Goal: Information Seeking & Learning: Learn about a topic

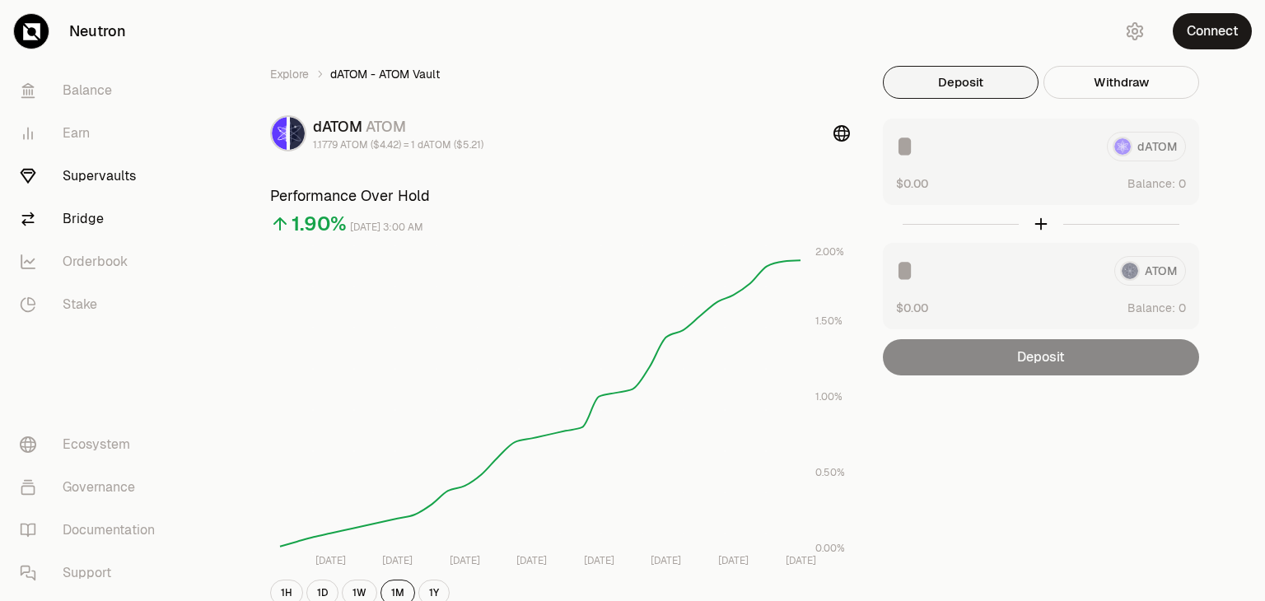
click at [102, 221] on link "Bridge" at bounding box center [92, 219] width 171 height 43
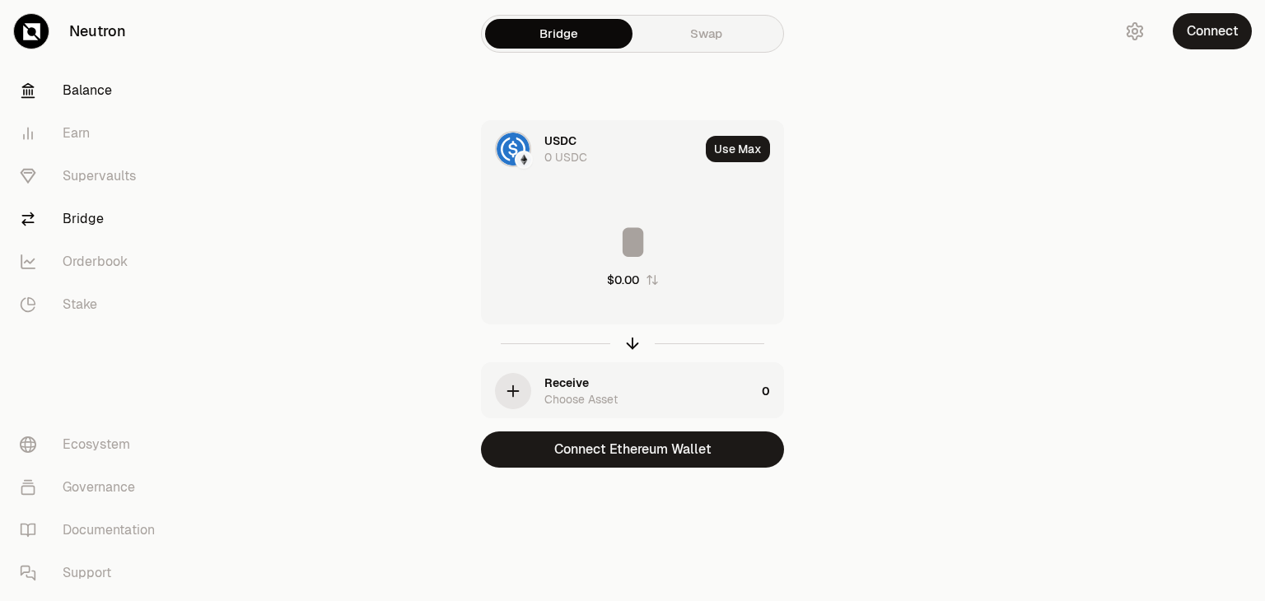
click at [88, 98] on link "Balance" at bounding box center [92, 90] width 171 height 43
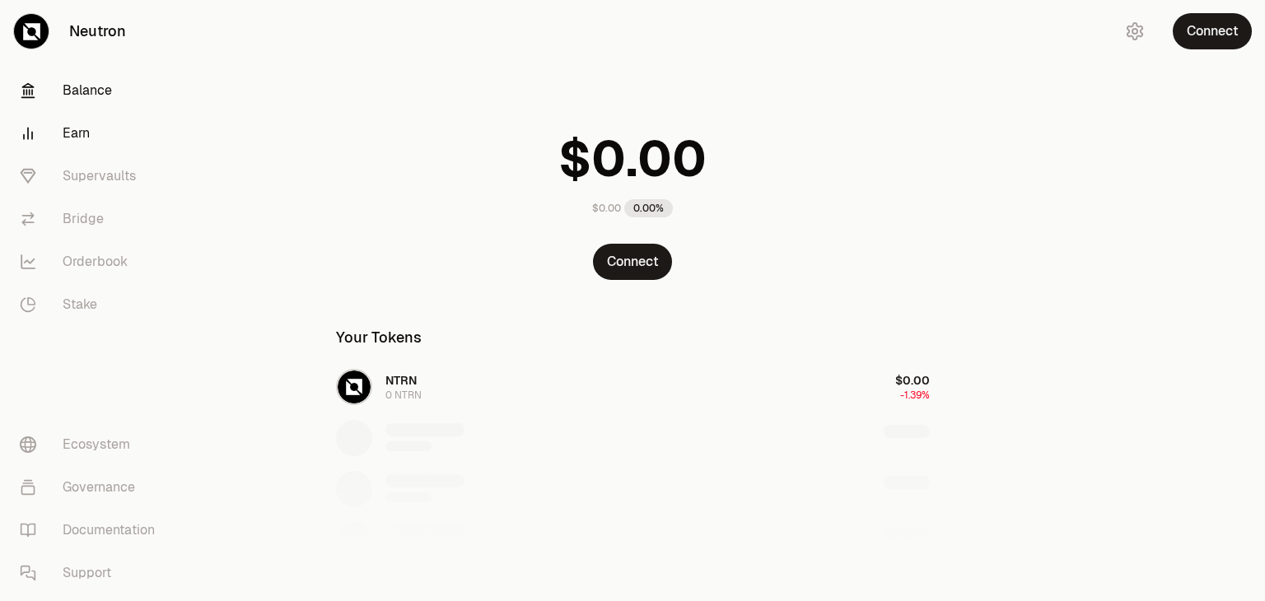
click at [78, 131] on link "Earn" at bounding box center [92, 133] width 171 height 43
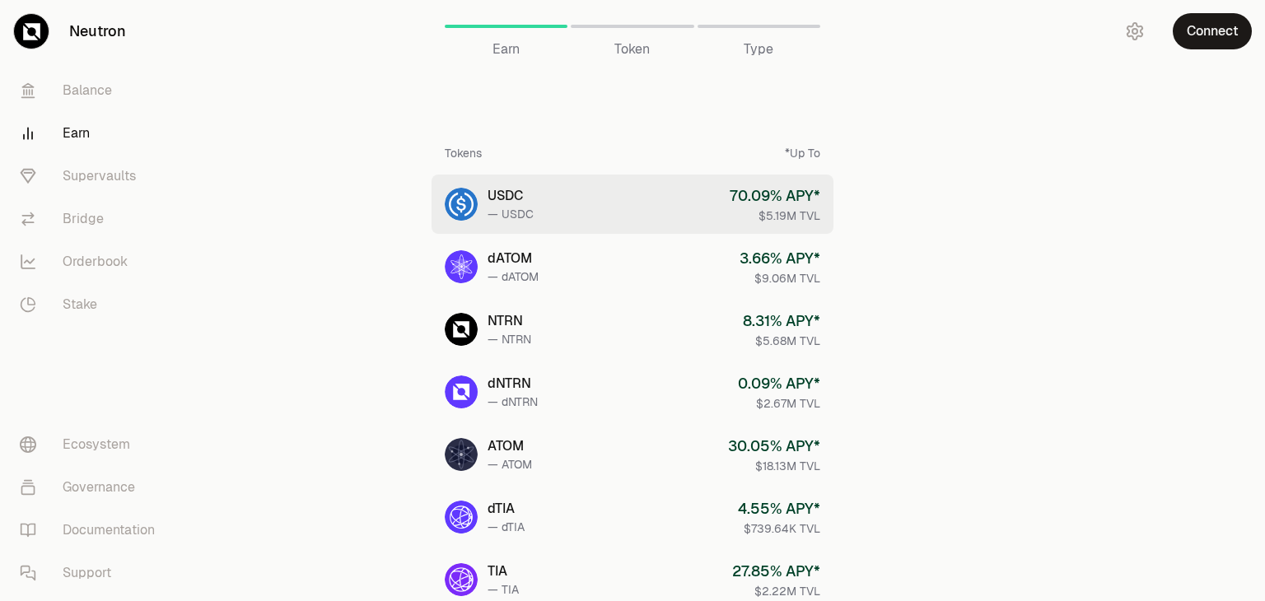
click at [570, 225] on link "USDC — USDC 70.09 % APY* $5.19M TVL" at bounding box center [632, 204] width 402 height 59
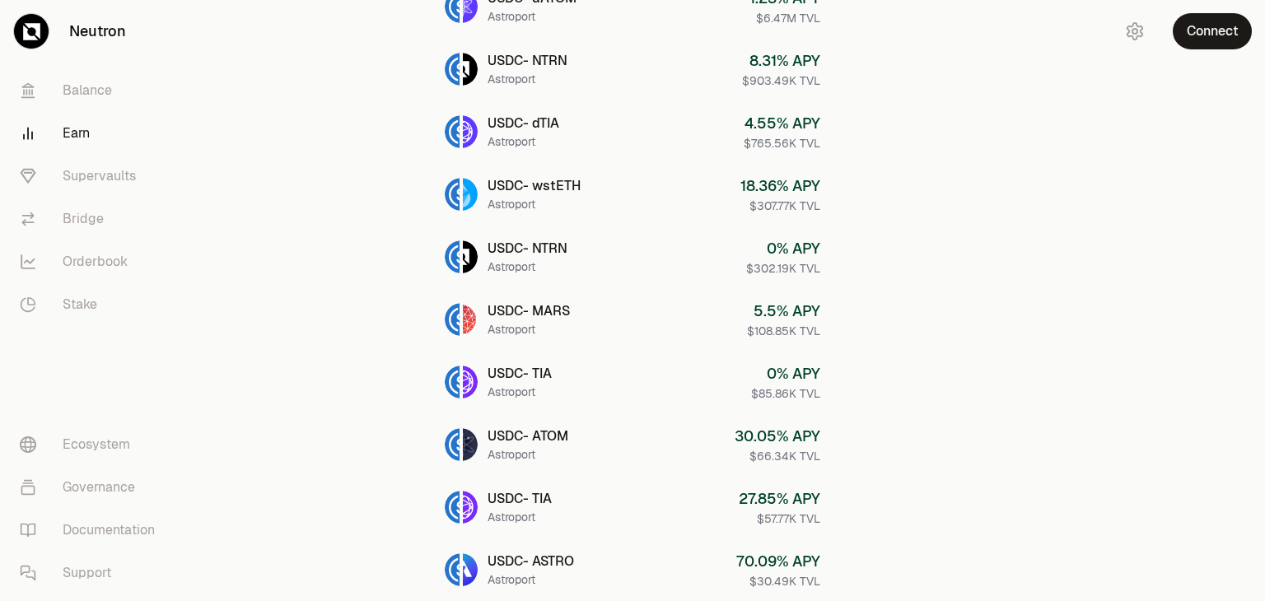
scroll to position [494, 0]
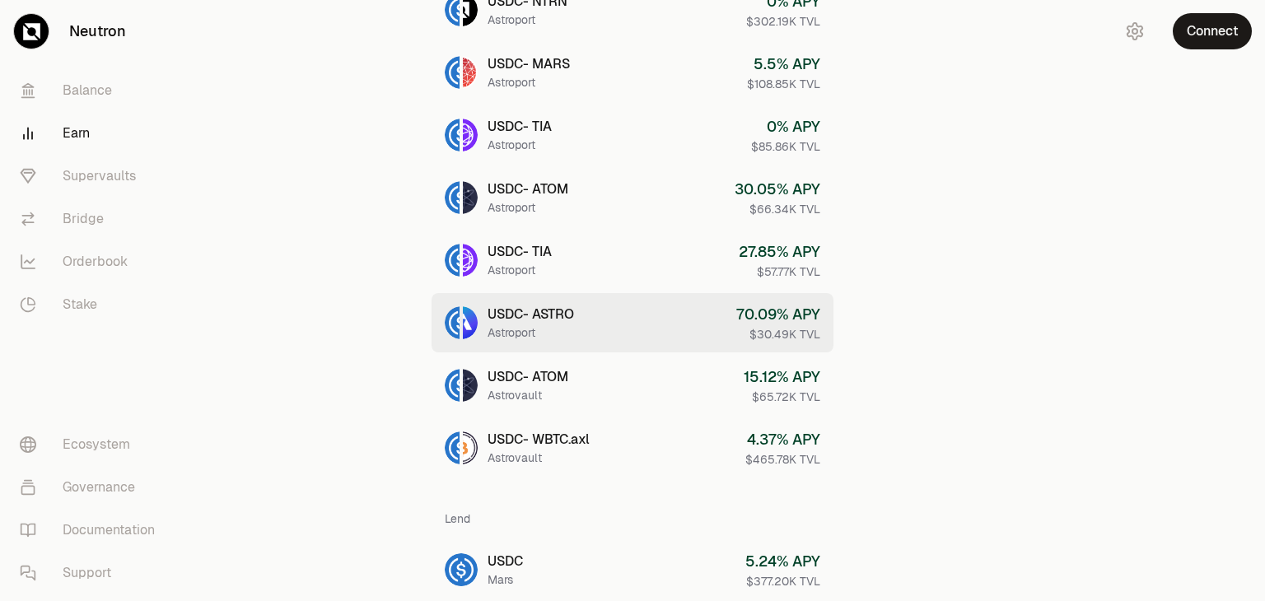
click at [697, 331] on link "USDC - ASTRO Astroport 70.09 % APY $30.49K TVL" at bounding box center [632, 322] width 402 height 59
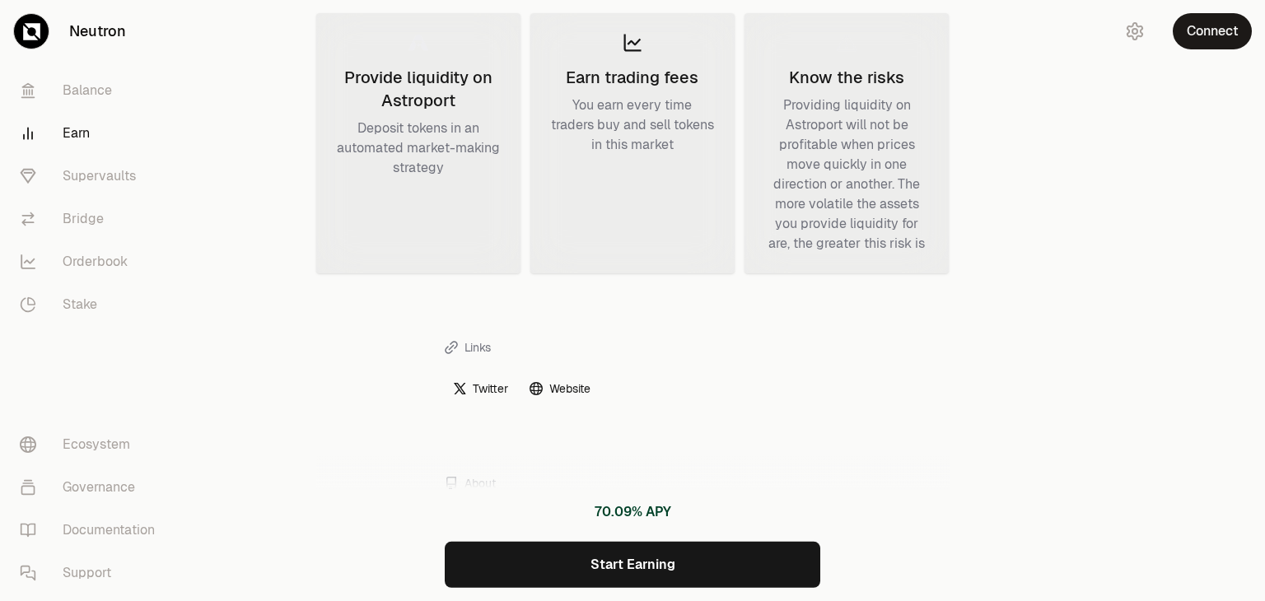
scroll to position [655, 0]
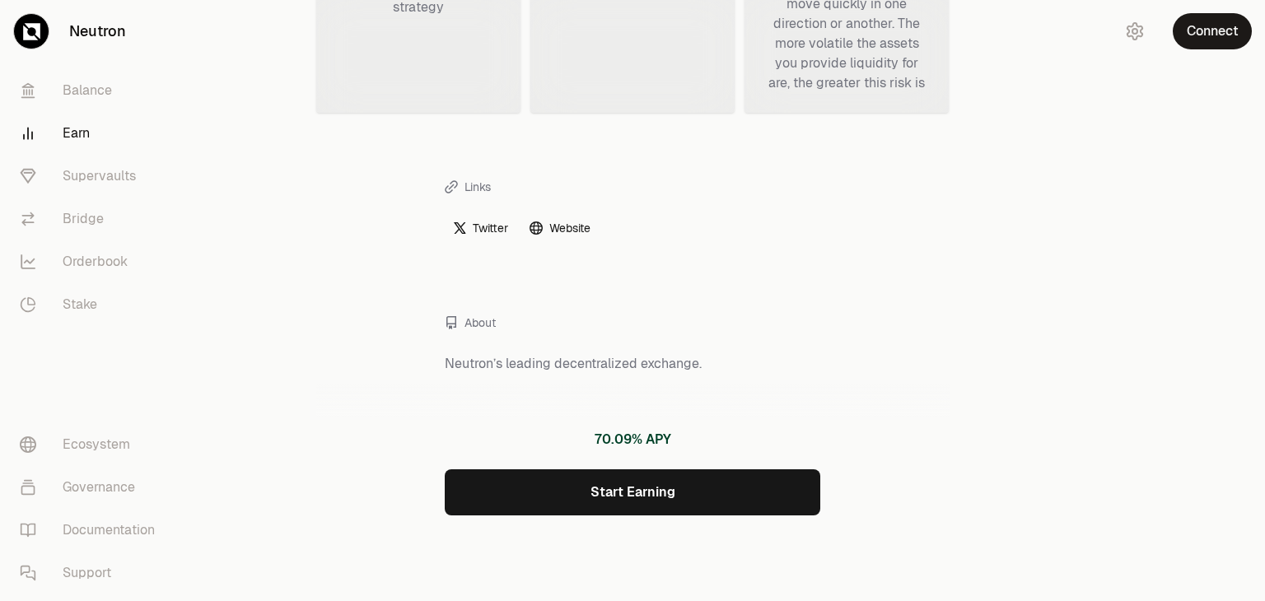
click at [493, 236] on link "Twitter" at bounding box center [480, 228] width 70 height 27
